Goal: Task Accomplishment & Management: Use online tool/utility

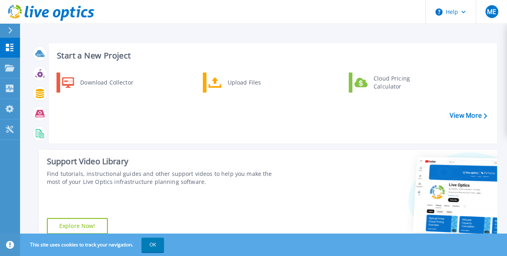
click at [17, 28] on div at bounding box center [13, 31] width 13 height 14
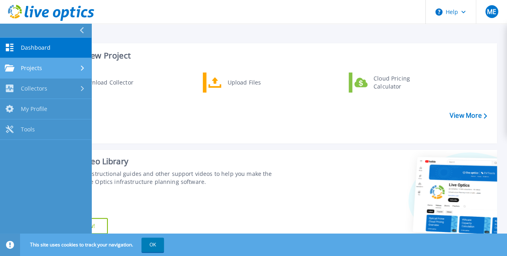
click at [69, 66] on div "Projects" at bounding box center [46, 67] width 82 height 7
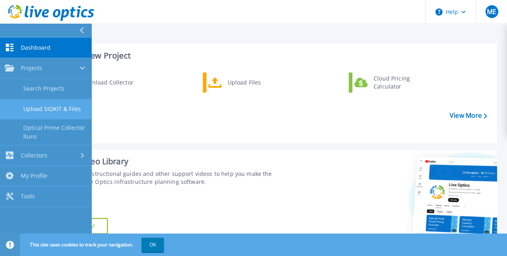
click at [63, 99] on link "Upload SIOKIT & Files" at bounding box center [45, 109] width 91 height 20
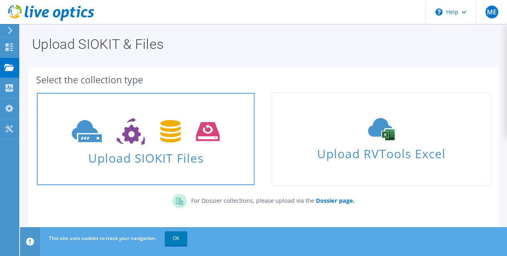
click at [167, 152] on span "Upload SIOKIT Files" at bounding box center [145, 155] width 217 height 17
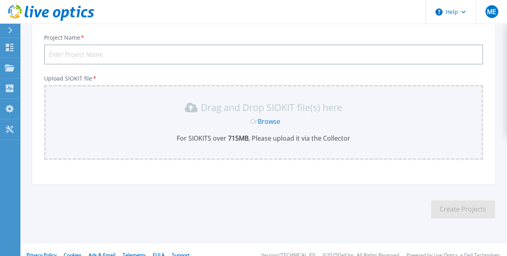
scroll to position [63, 0]
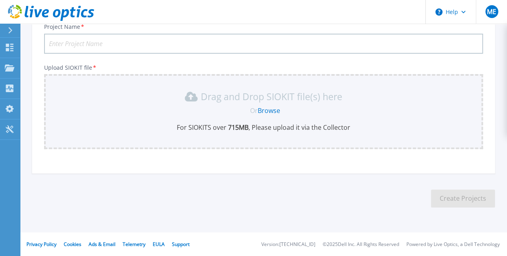
click at [114, 36] on input "Project Name *" at bounding box center [263, 44] width 439 height 20
type input "MOD-RED"
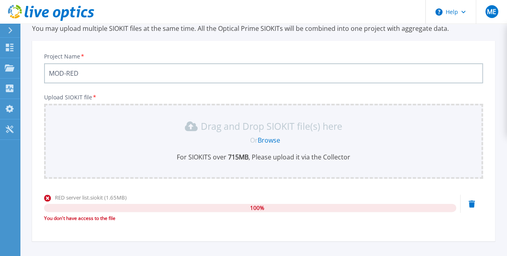
scroll to position [21, 0]
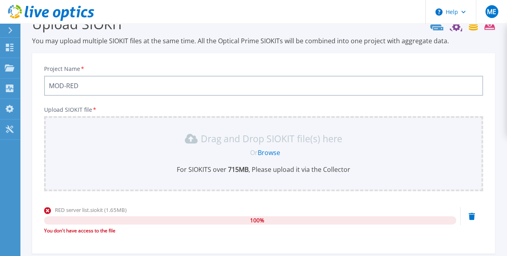
click at [267, 151] on link "Browse" at bounding box center [269, 152] width 22 height 9
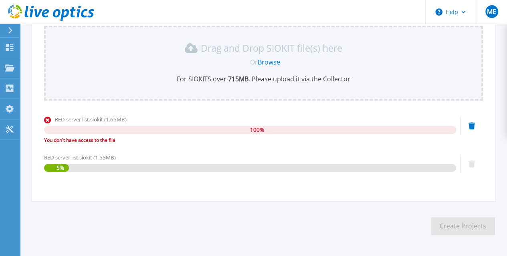
scroll to position [139, 0]
